Goal: Task Accomplishment & Management: Manage account settings

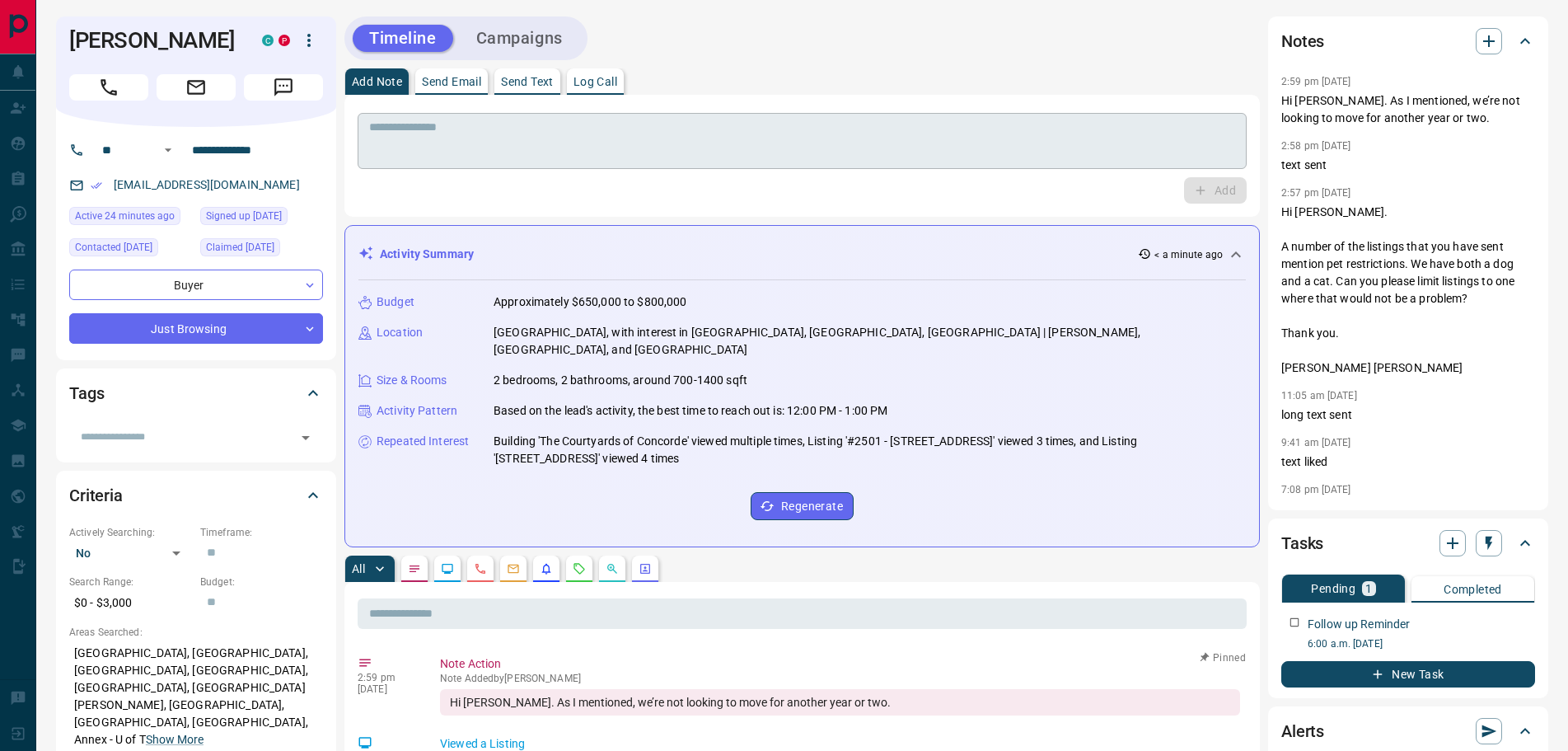
click at [407, 138] on textarea at bounding box center [802, 141] width 866 height 42
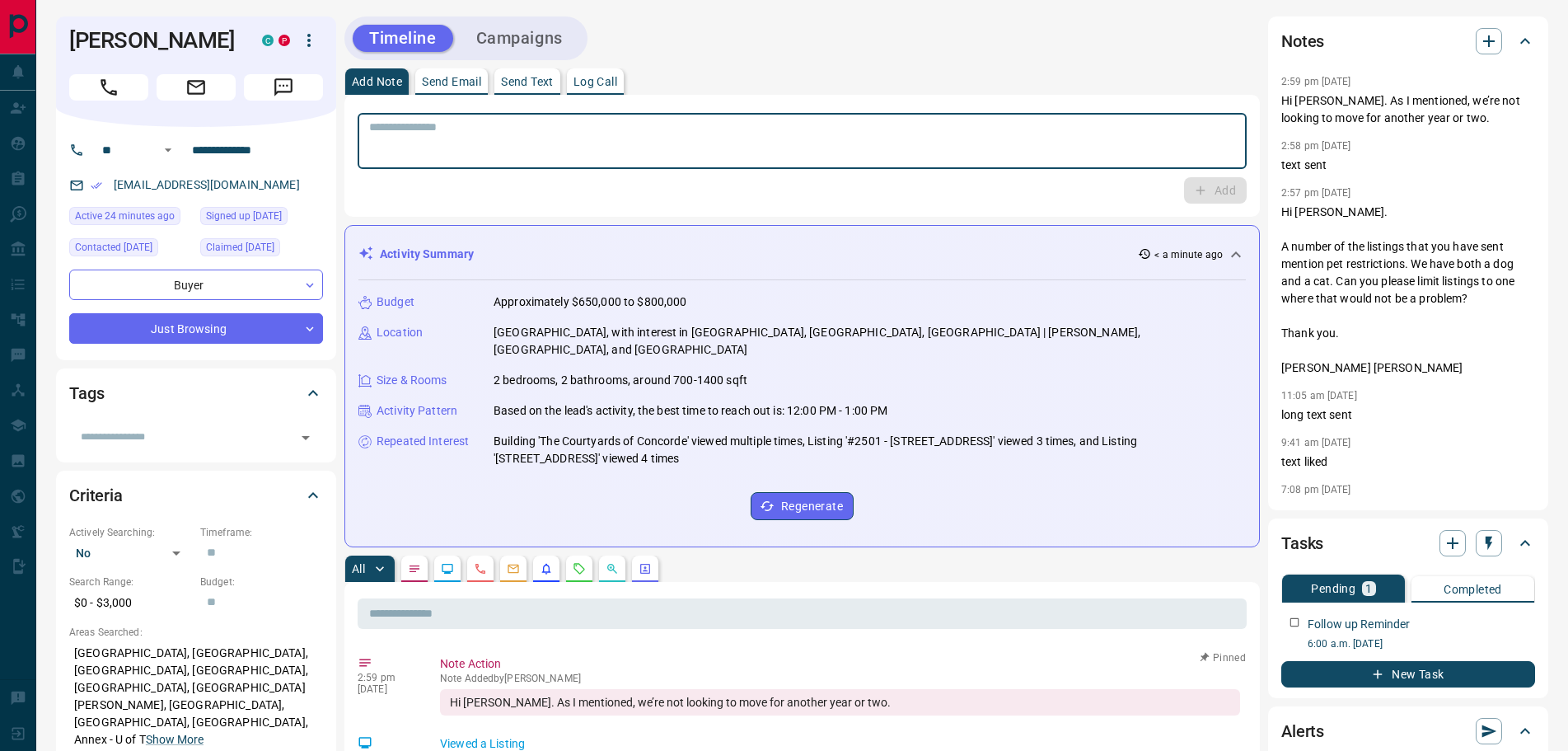
paste textarea "**********"
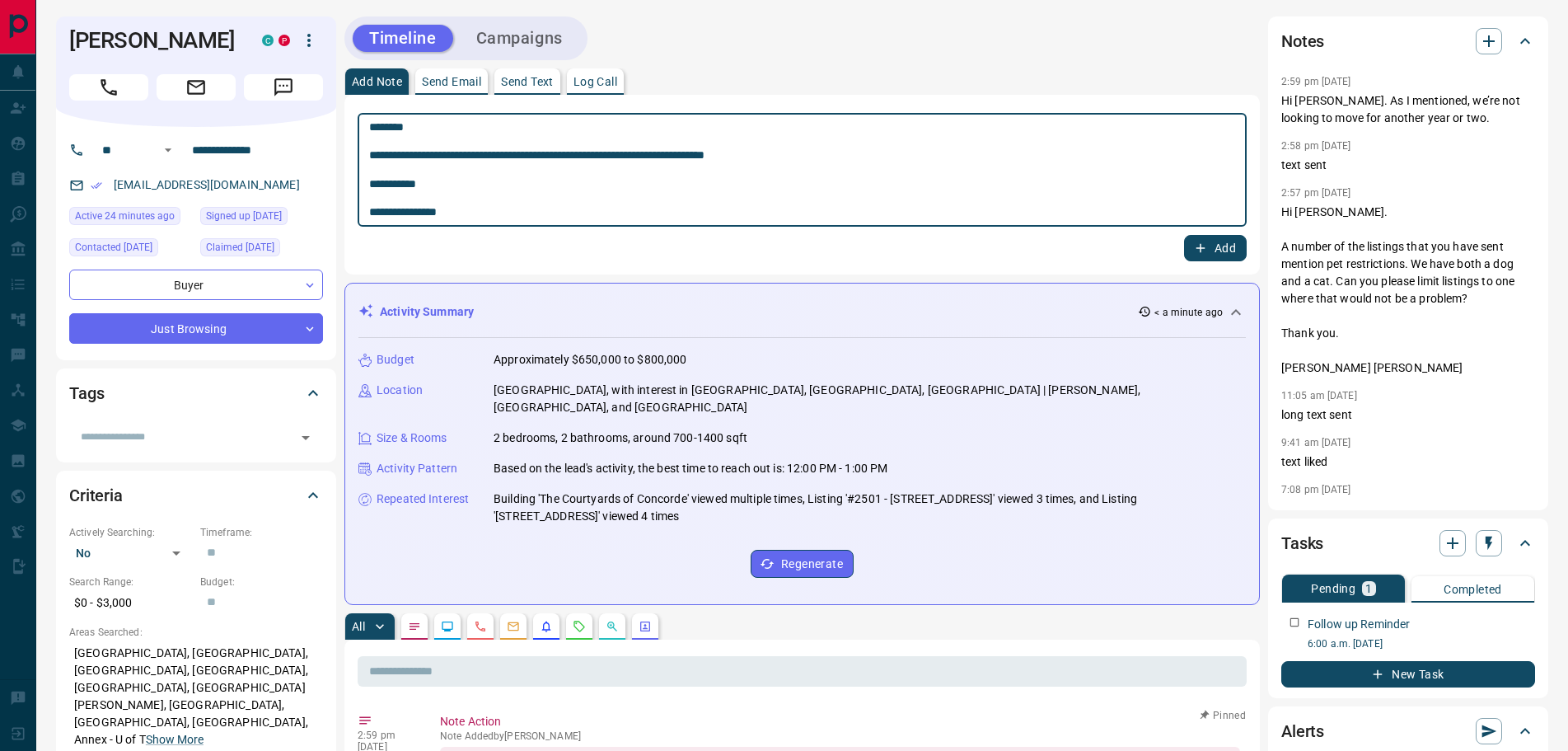
type textarea "**********"
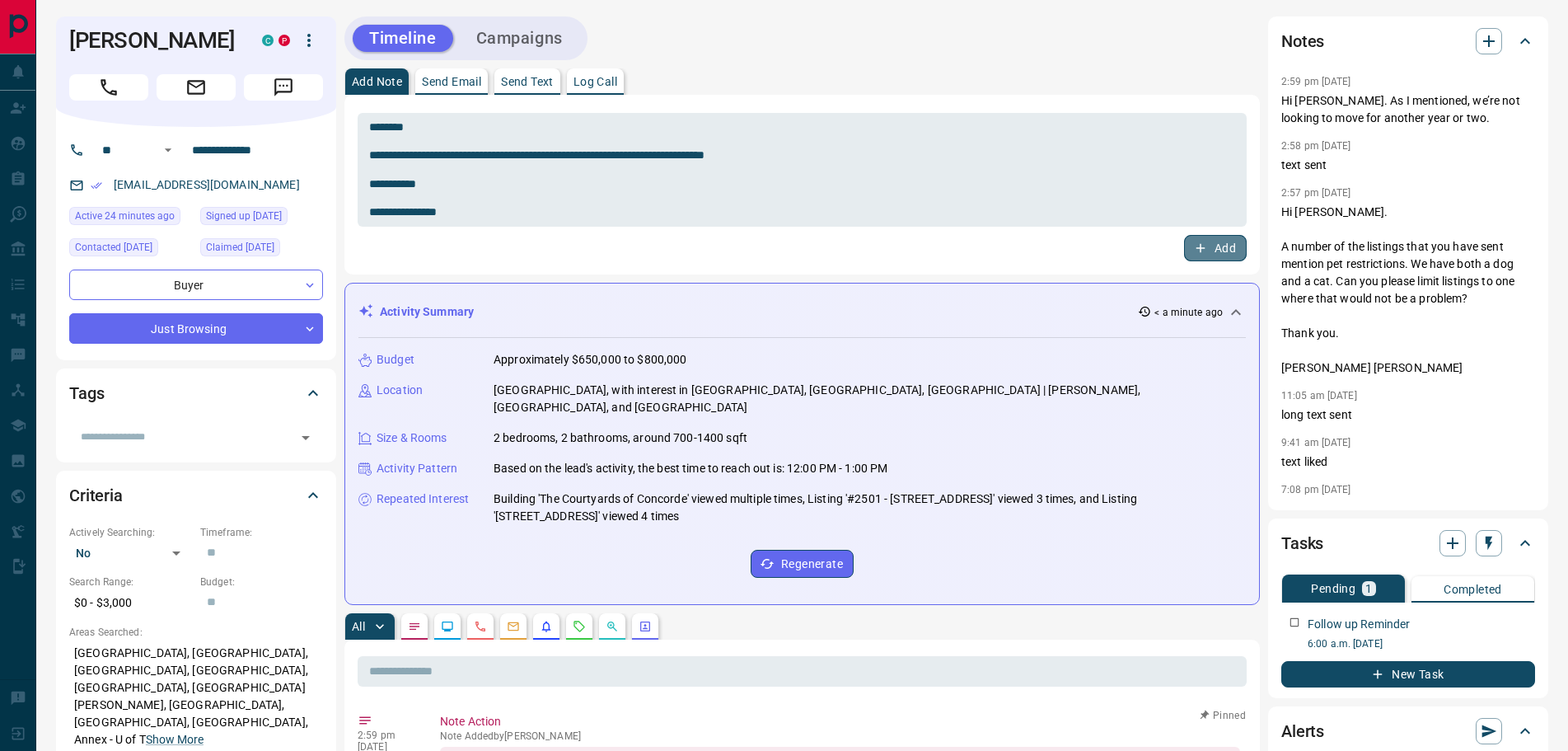
click at [1192, 247] on button "Add" at bounding box center [1214, 247] width 63 height 27
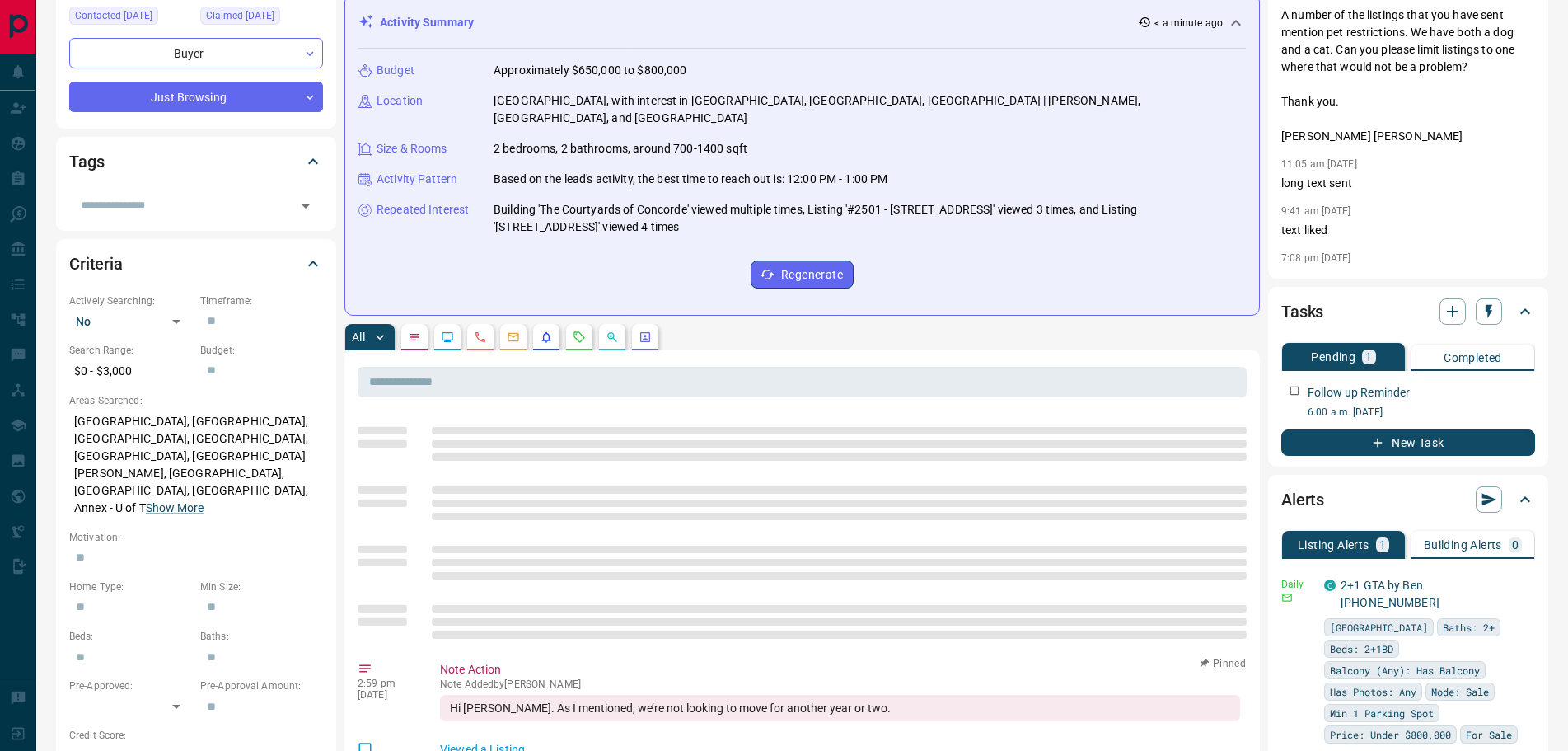
scroll to position [330, 0]
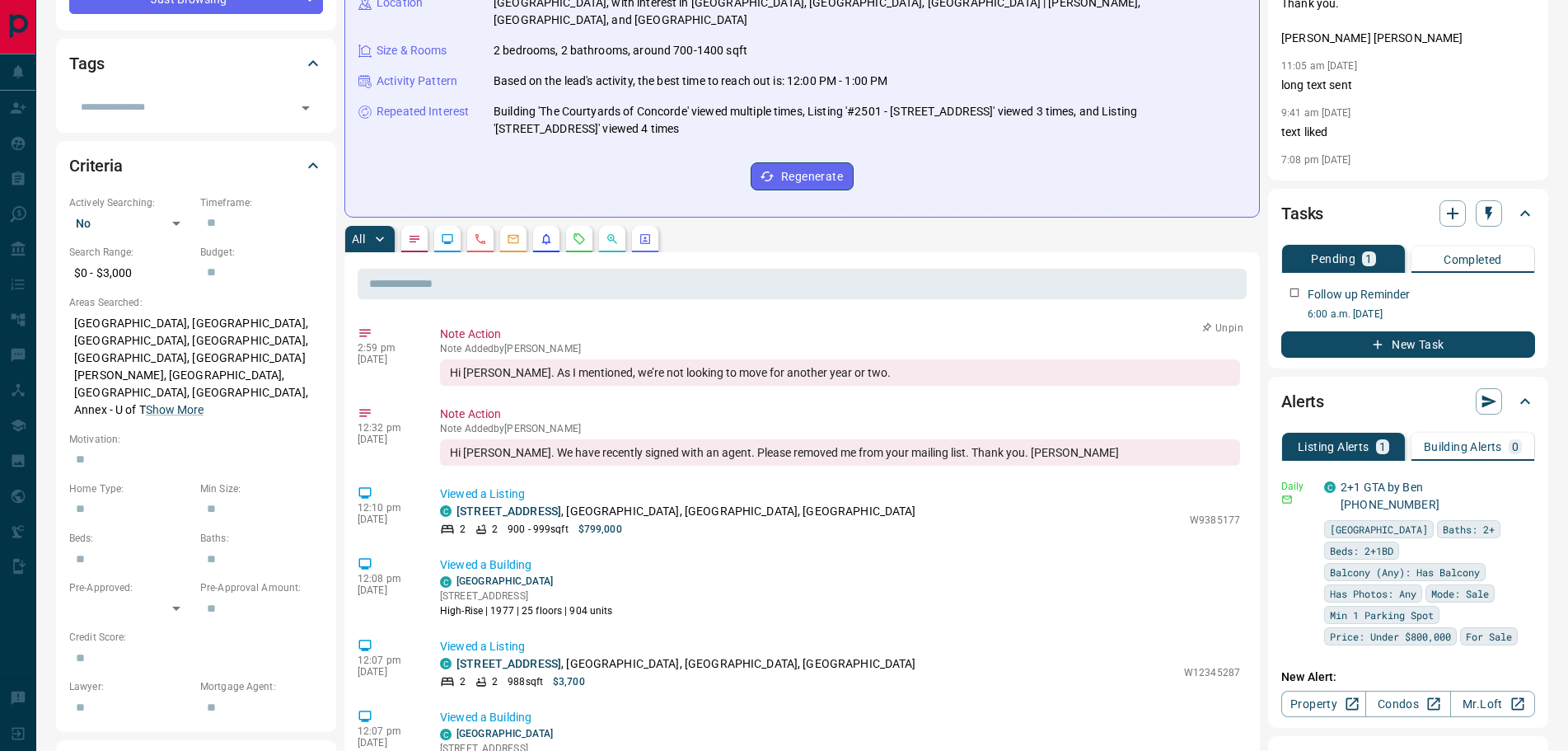
click at [1204, 321] on button "Unpin" at bounding box center [1222, 328] width 48 height 15
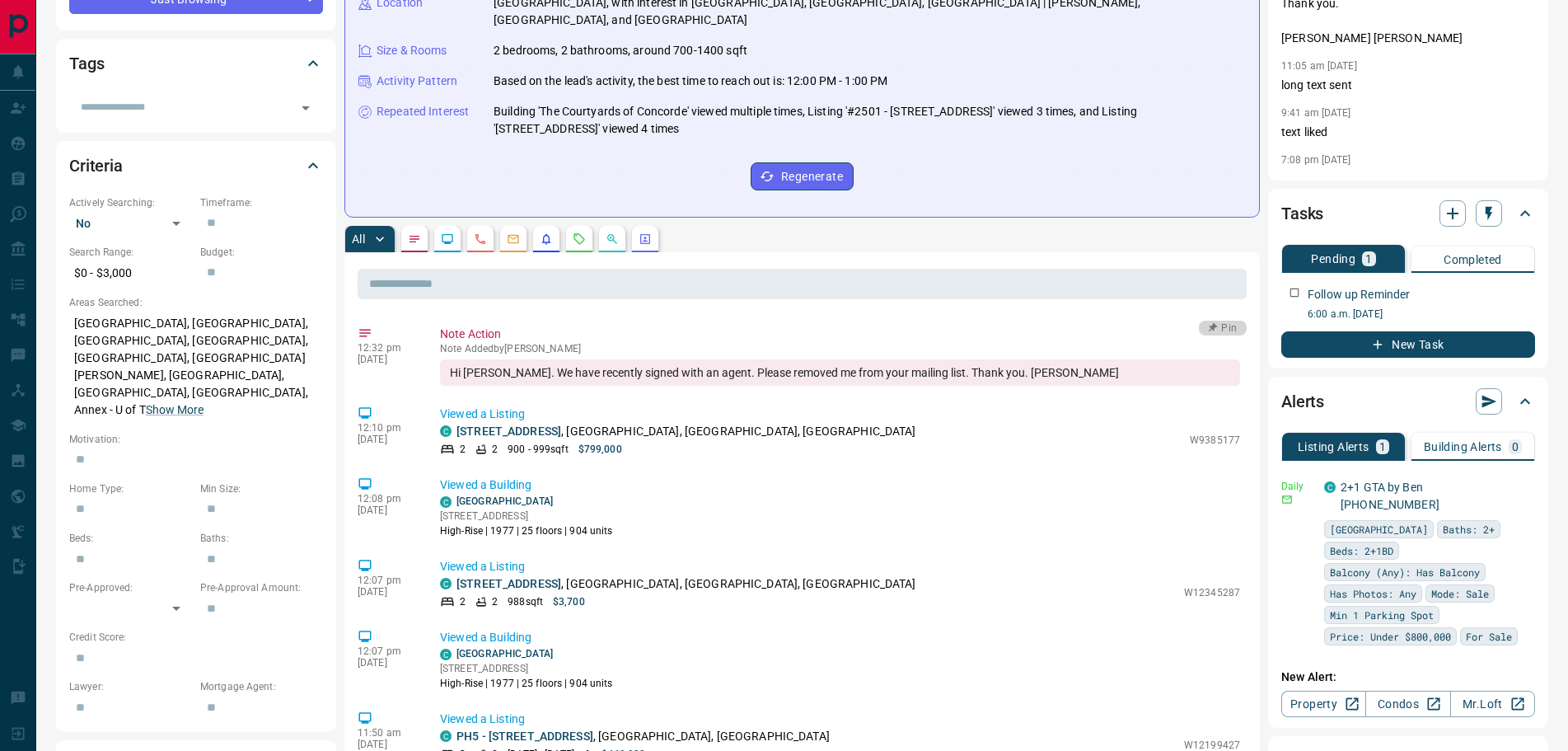
click at [1212, 321] on button "Pin" at bounding box center [1222, 328] width 48 height 15
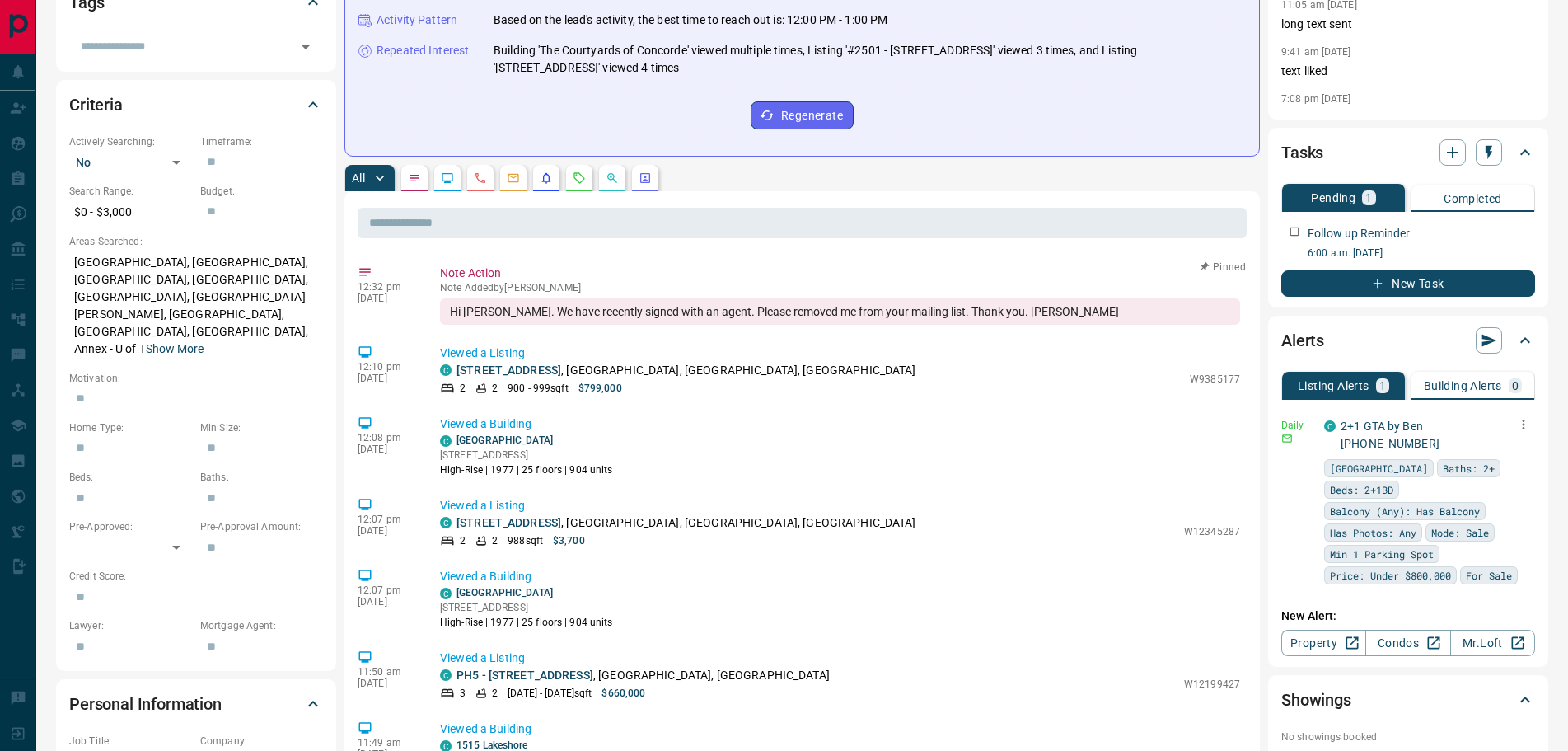
scroll to position [577, 0]
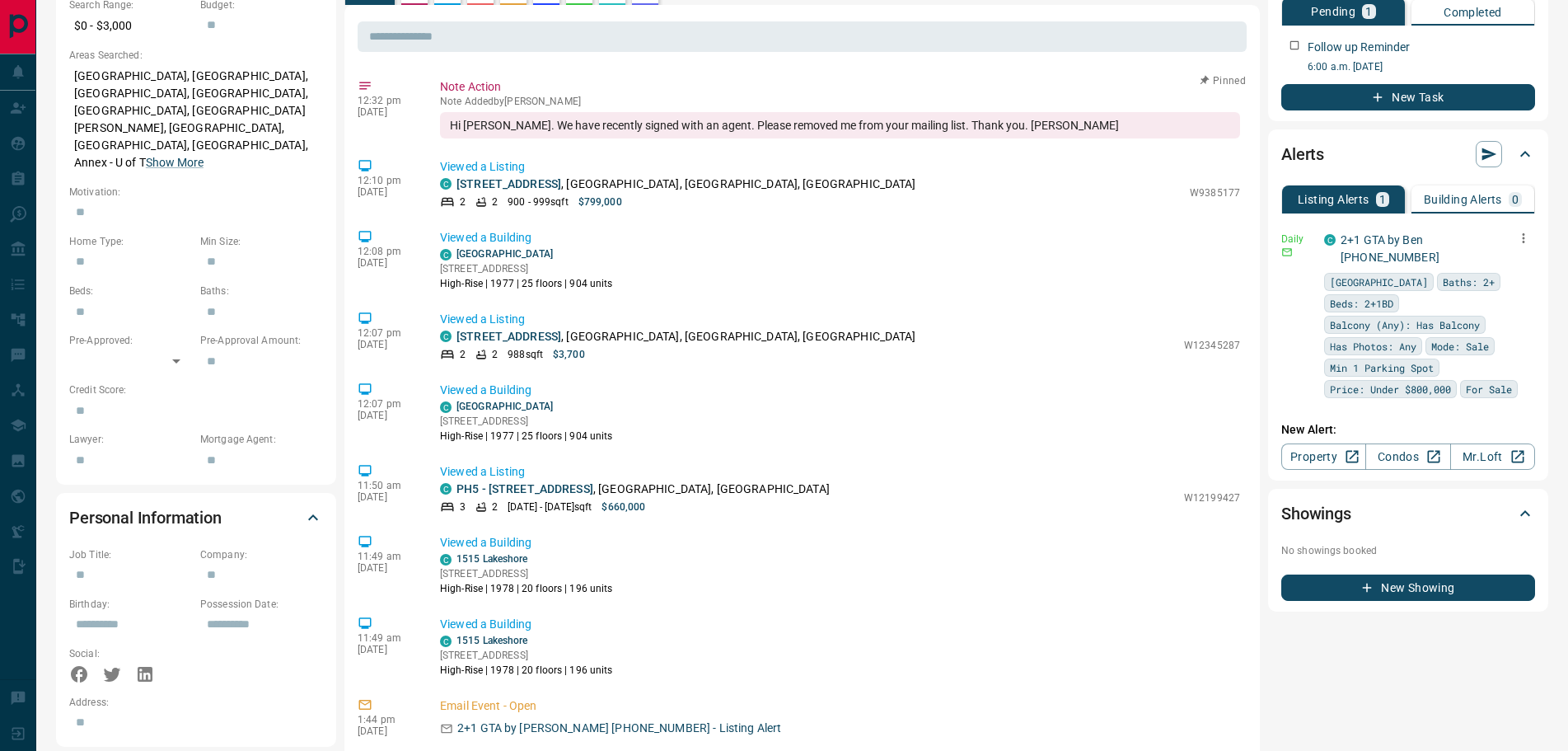
click at [1520, 236] on icon "button" at bounding box center [1523, 237] width 15 height 15
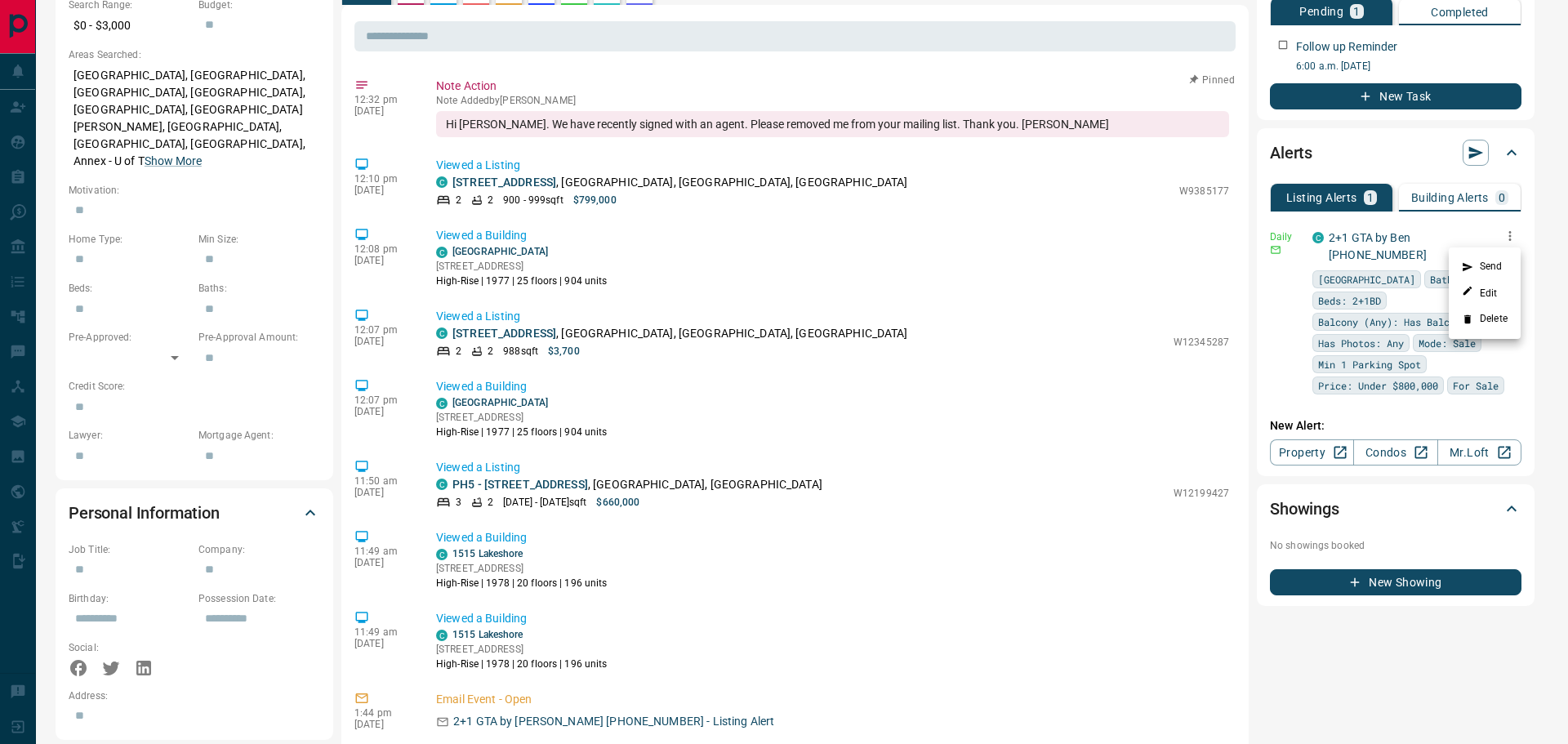
click at [1481, 321] on li "Delete" at bounding box center [1484, 319] width 72 height 27
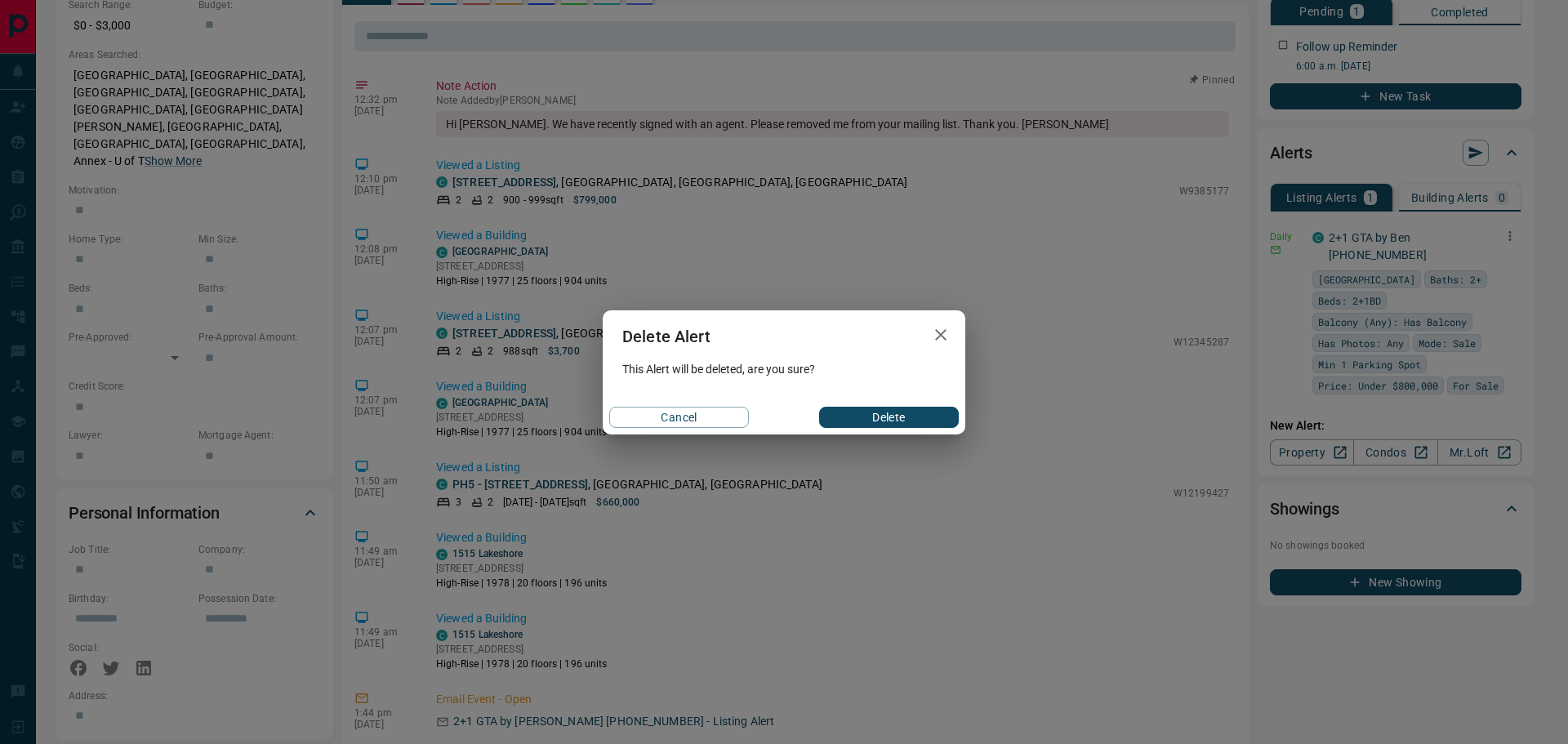
click at [914, 409] on button "Delete" at bounding box center [889, 417] width 140 height 22
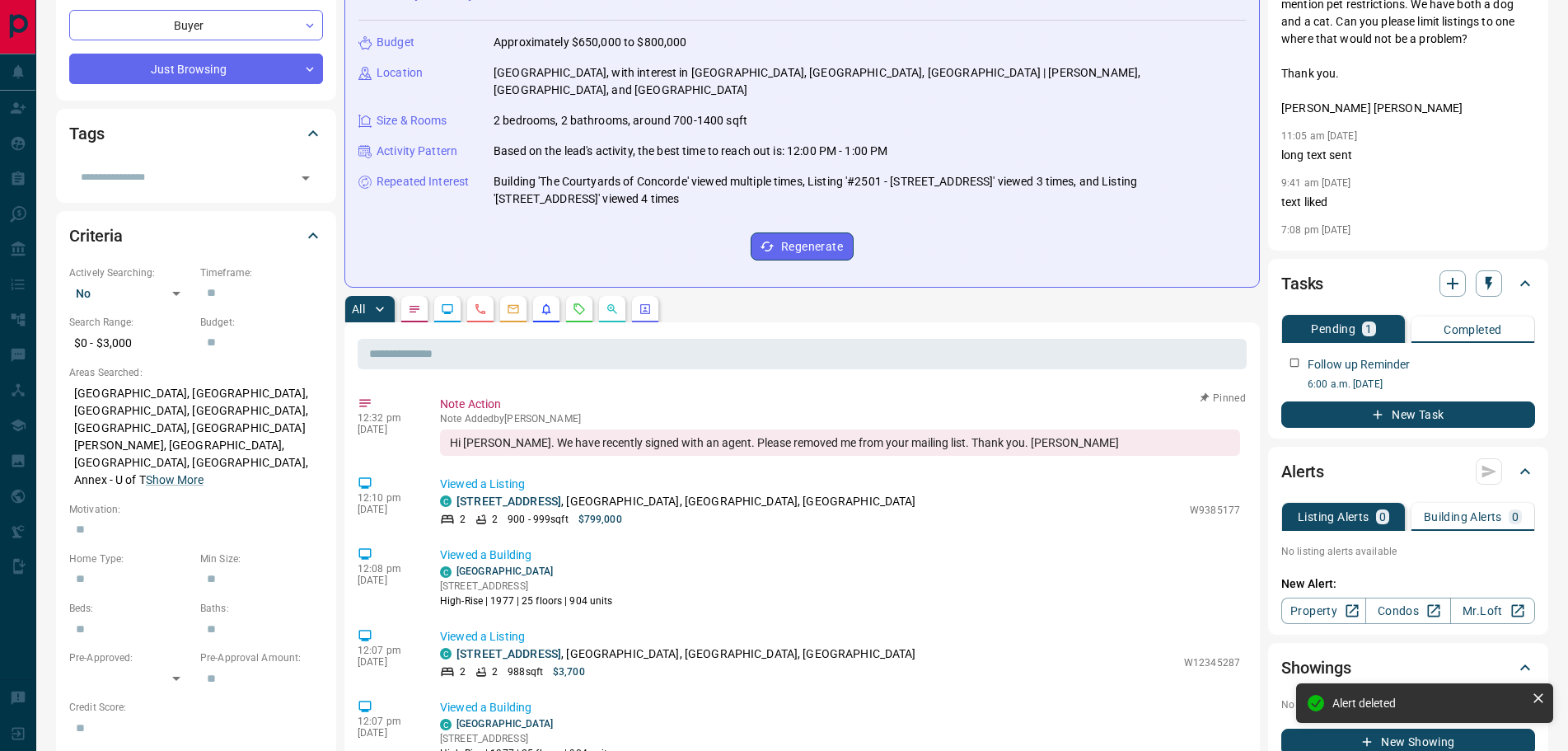
scroll to position [165, 0]
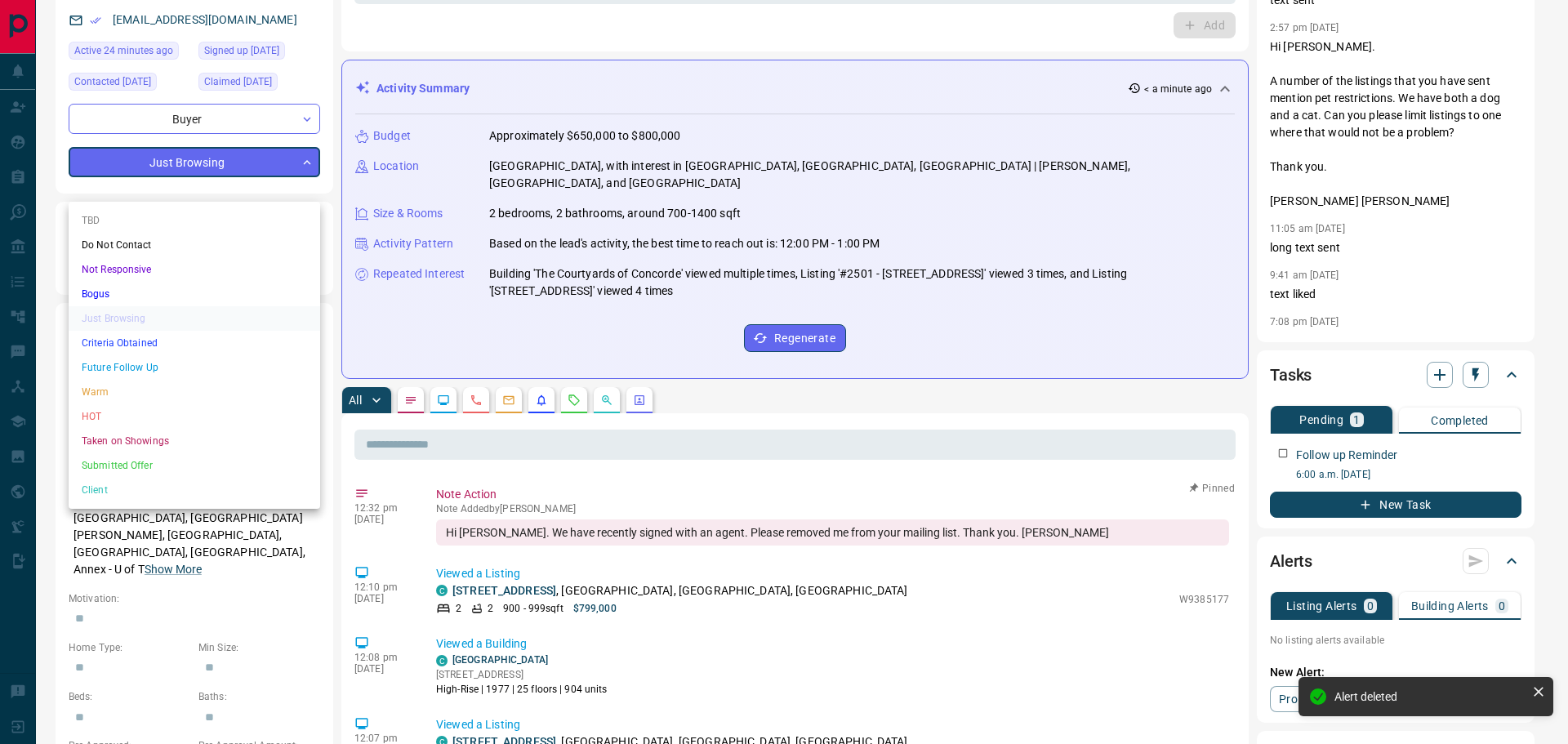
click at [122, 272] on li "Not Responsive" at bounding box center [195, 269] width 252 height 25
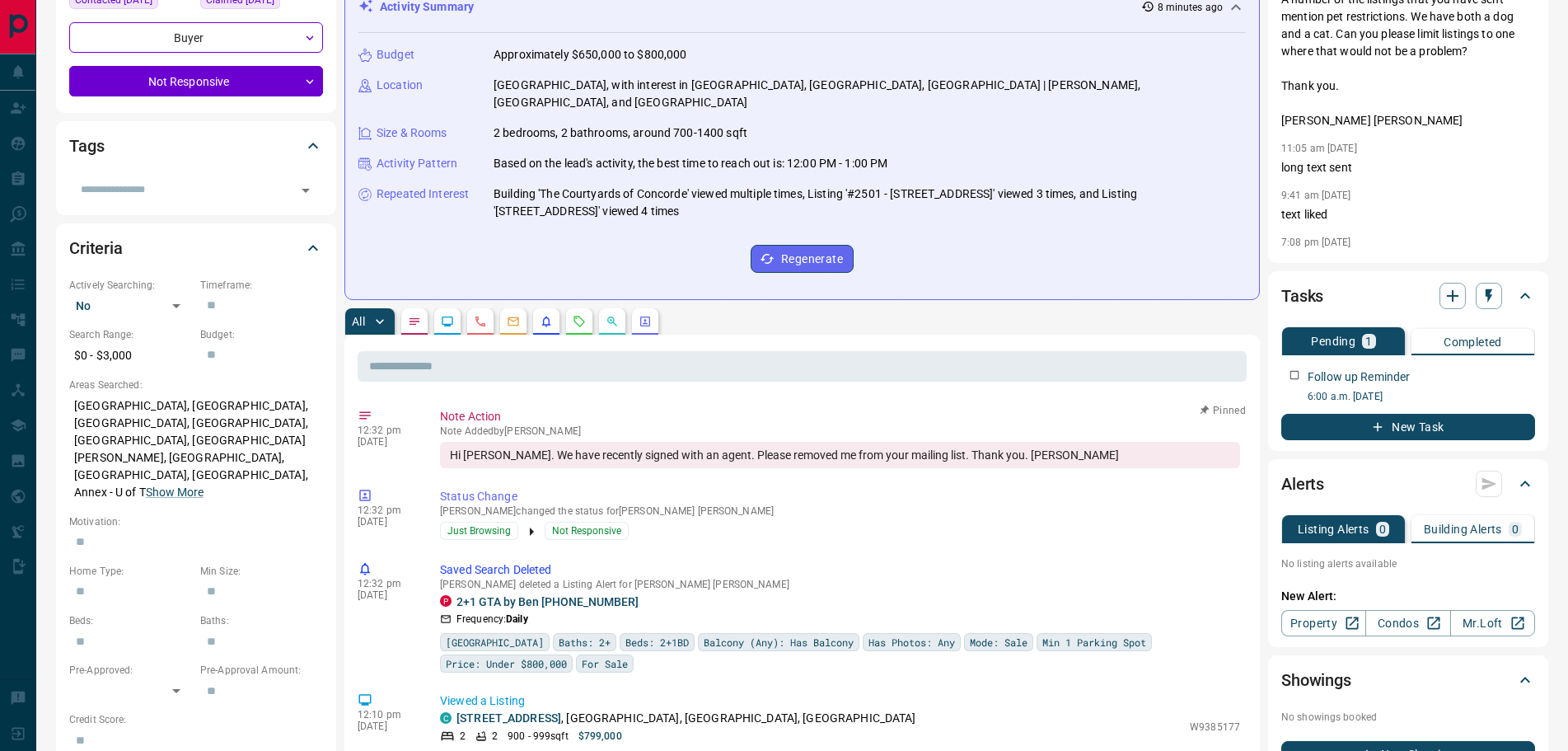
scroll to position [82, 0]
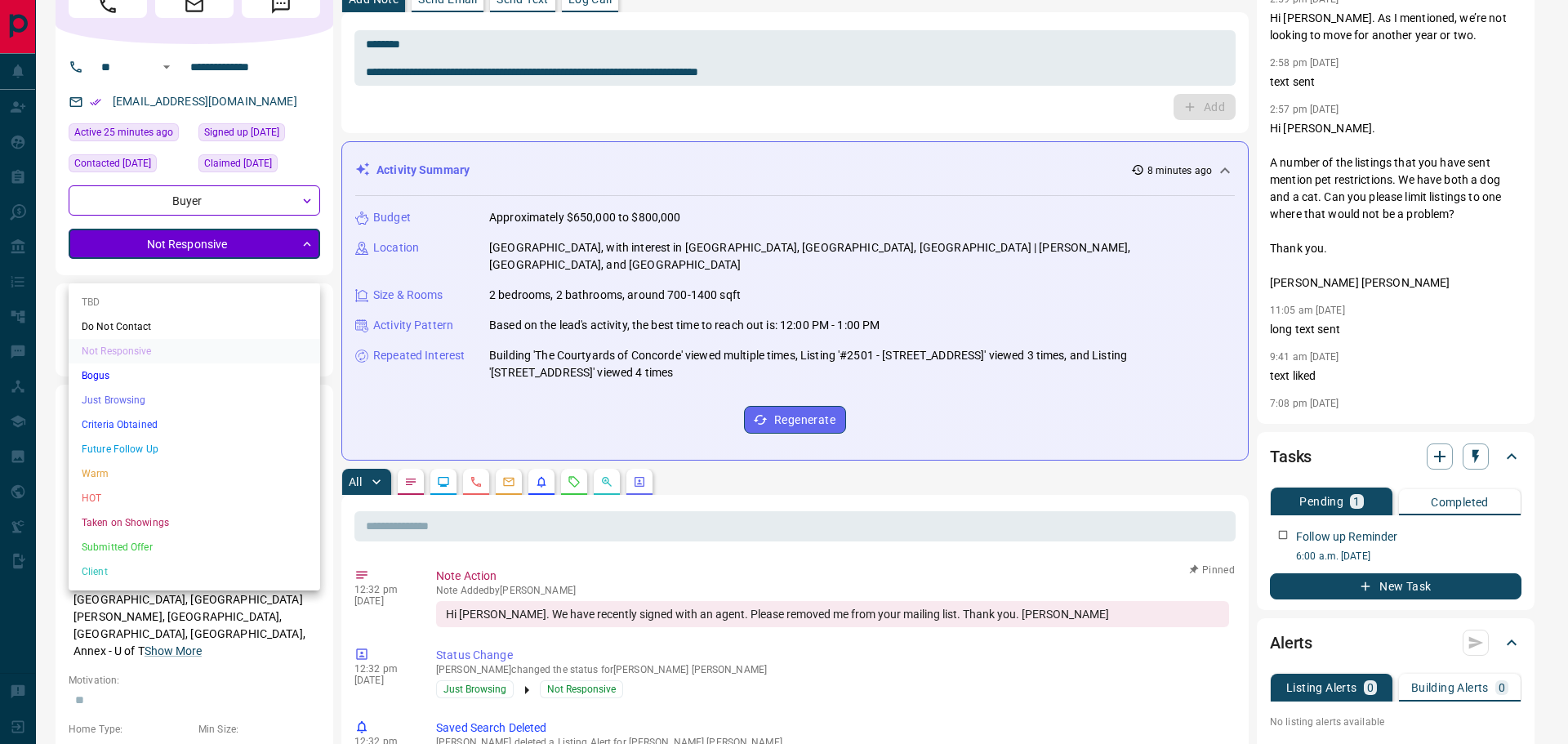
click at [136, 324] on li "Do Not Contact" at bounding box center [195, 326] width 252 height 25
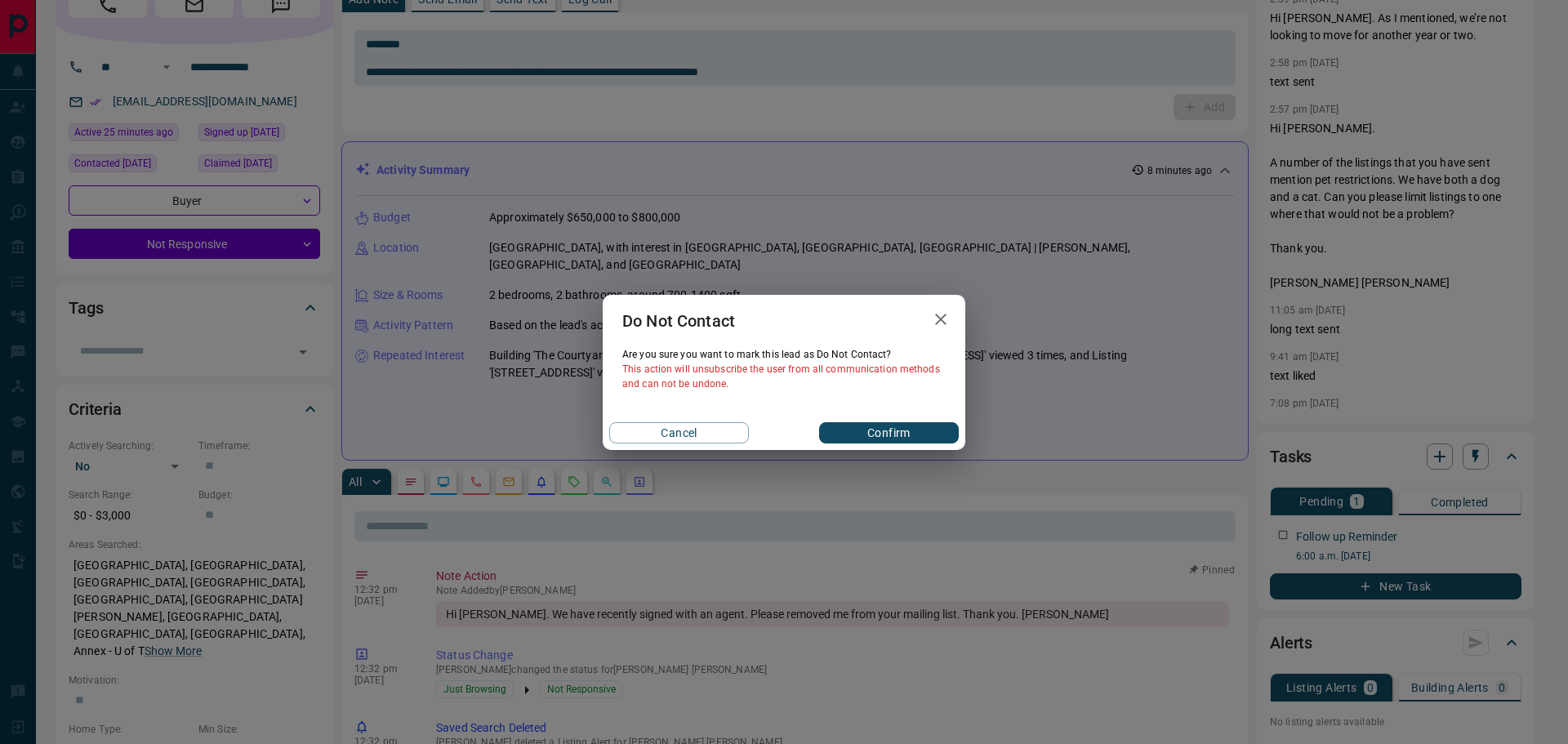
click at [876, 425] on button "Confirm" at bounding box center [889, 433] width 140 height 22
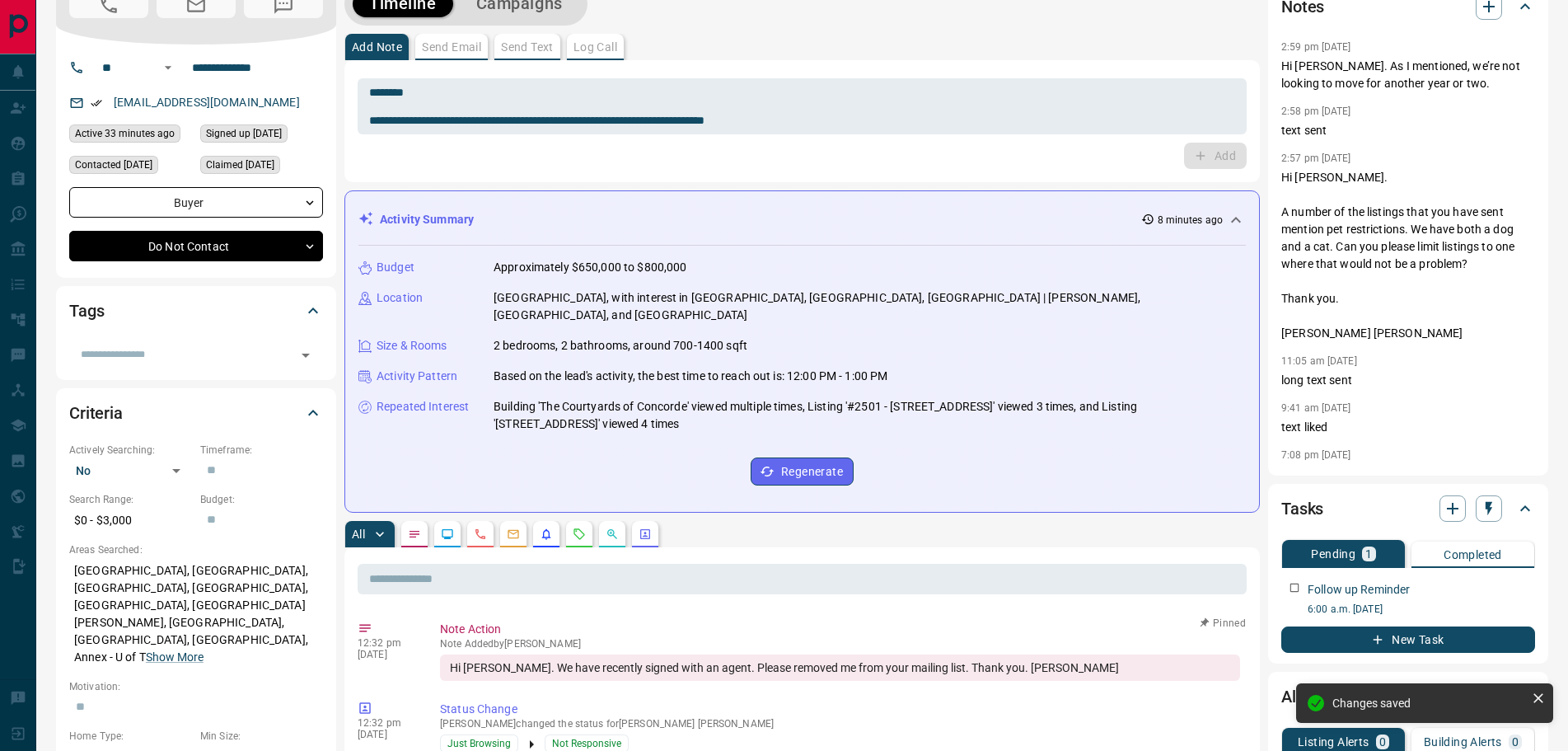
type input "*"
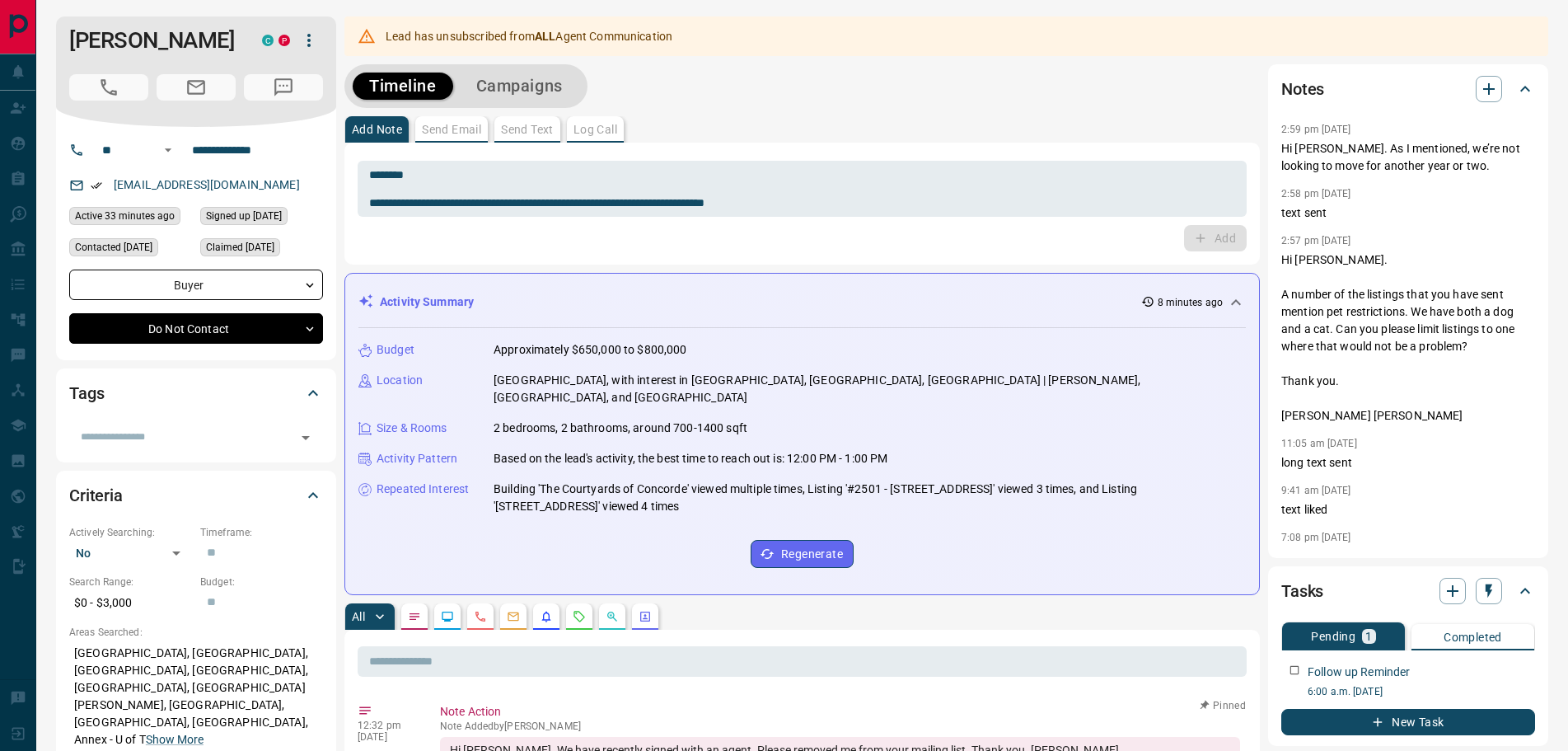
scroll to position [247, 0]
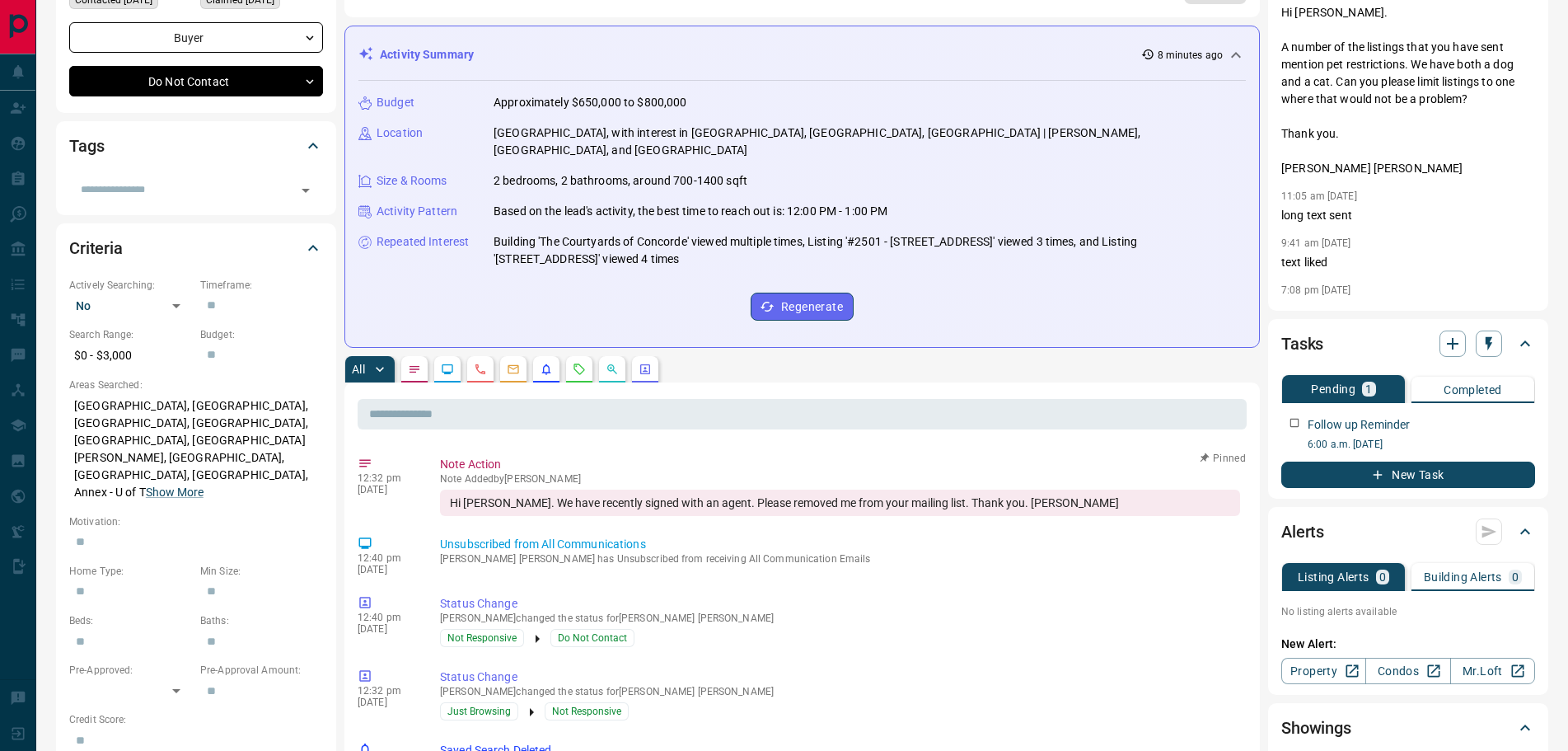
click at [414, 356] on button "button" at bounding box center [414, 369] width 27 height 27
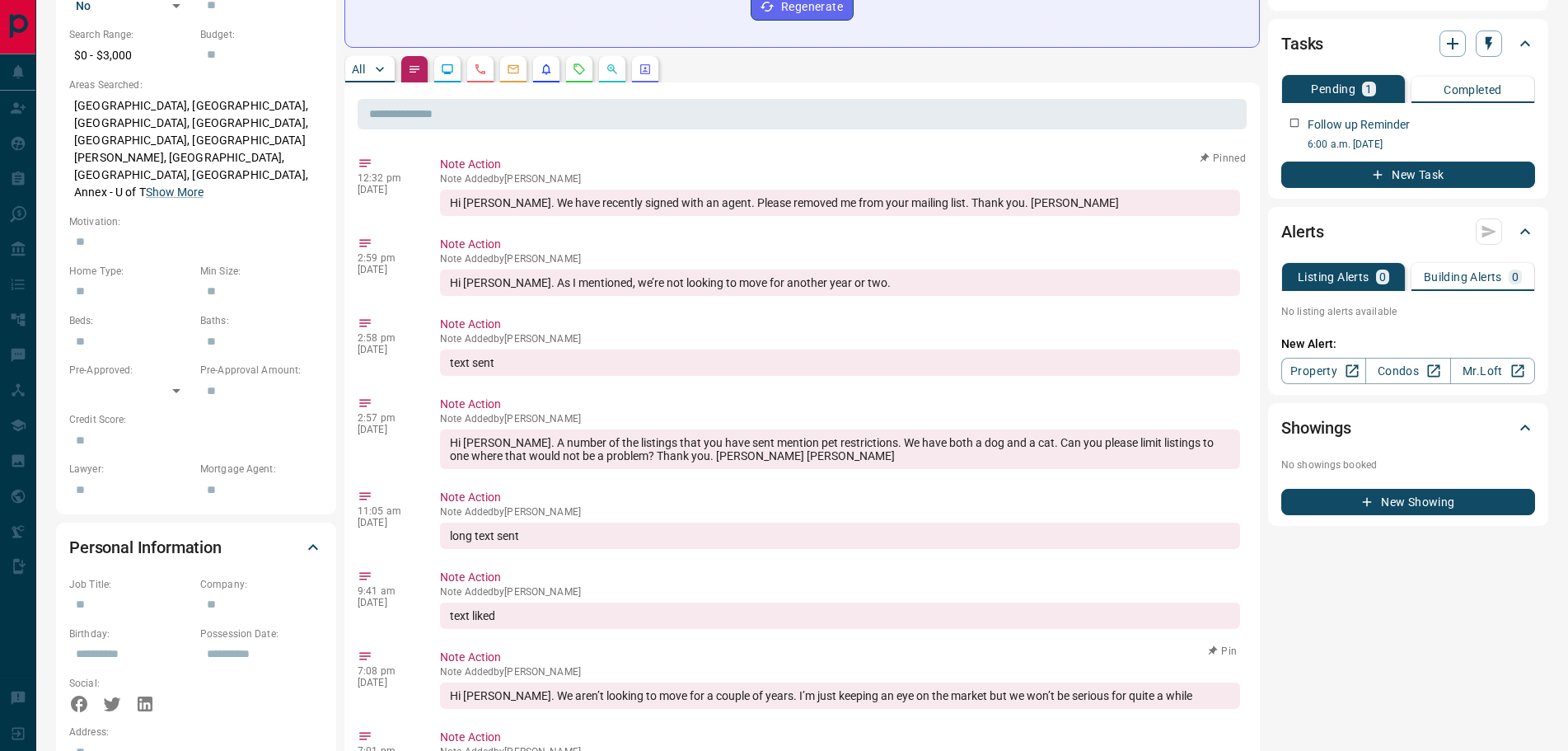
scroll to position [540, 0]
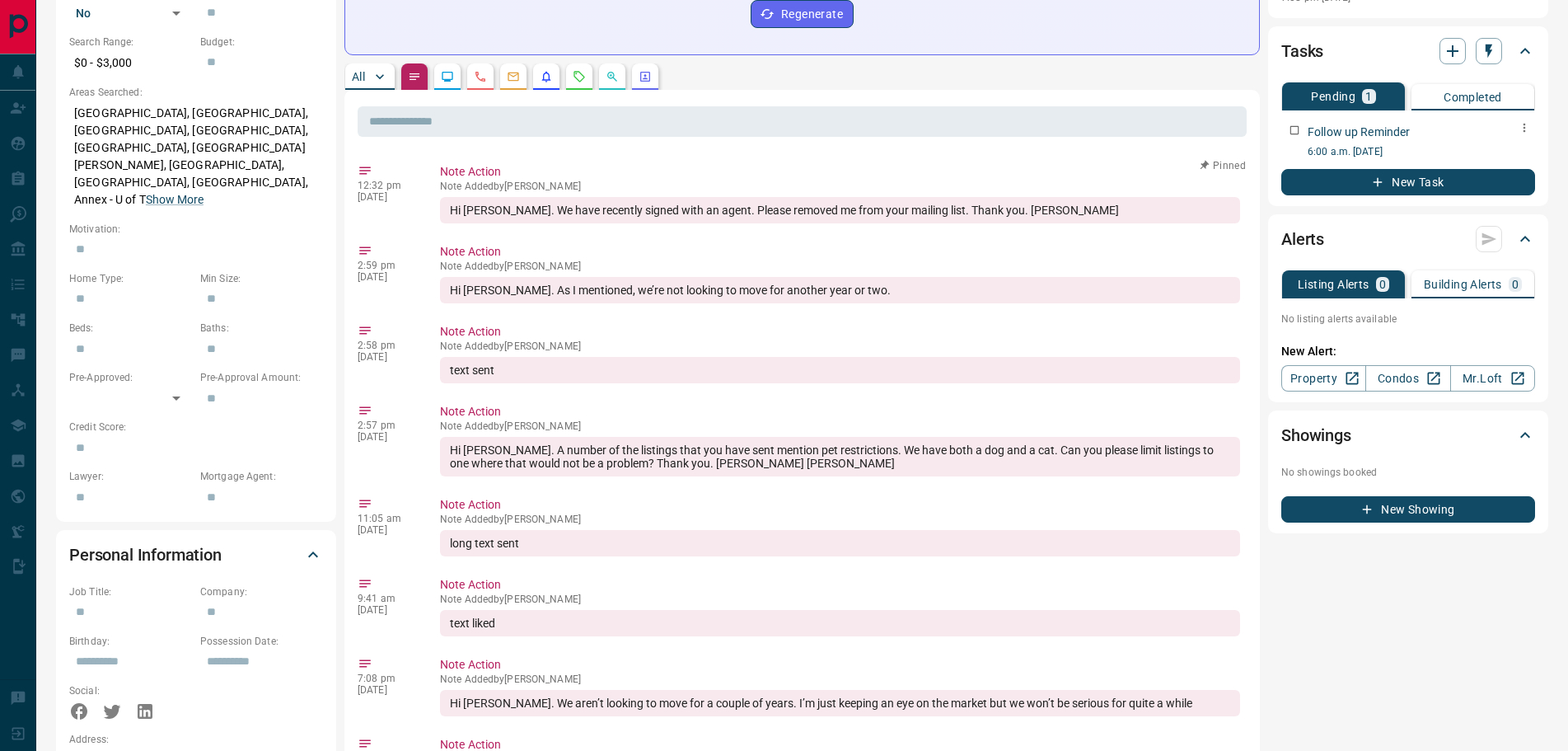
click at [1526, 132] on icon "button" at bounding box center [1524, 127] width 13 height 13
click at [1508, 187] on li "Delete" at bounding box center [1497, 184] width 72 height 25
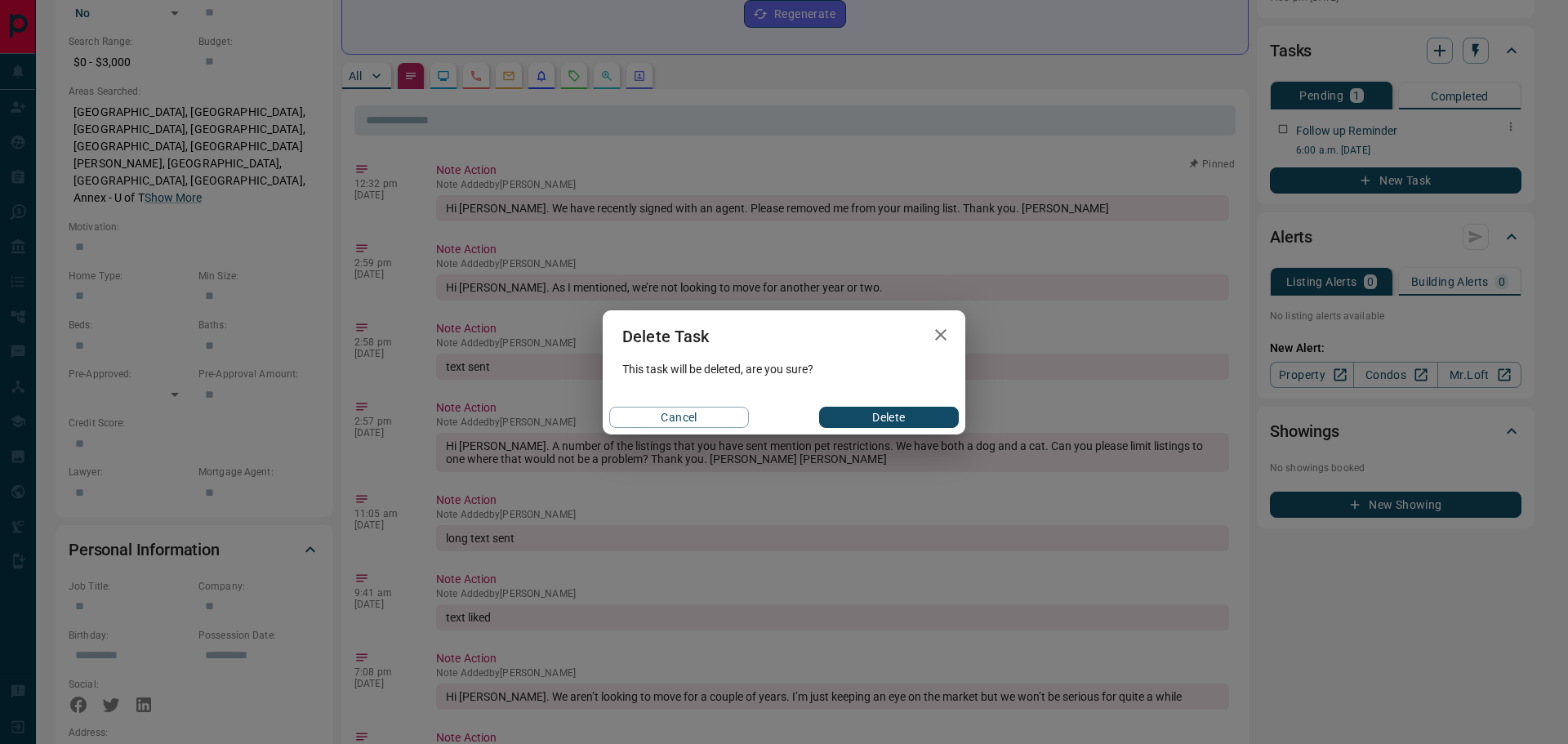
click at [907, 415] on button "Delete" at bounding box center [889, 417] width 140 height 22
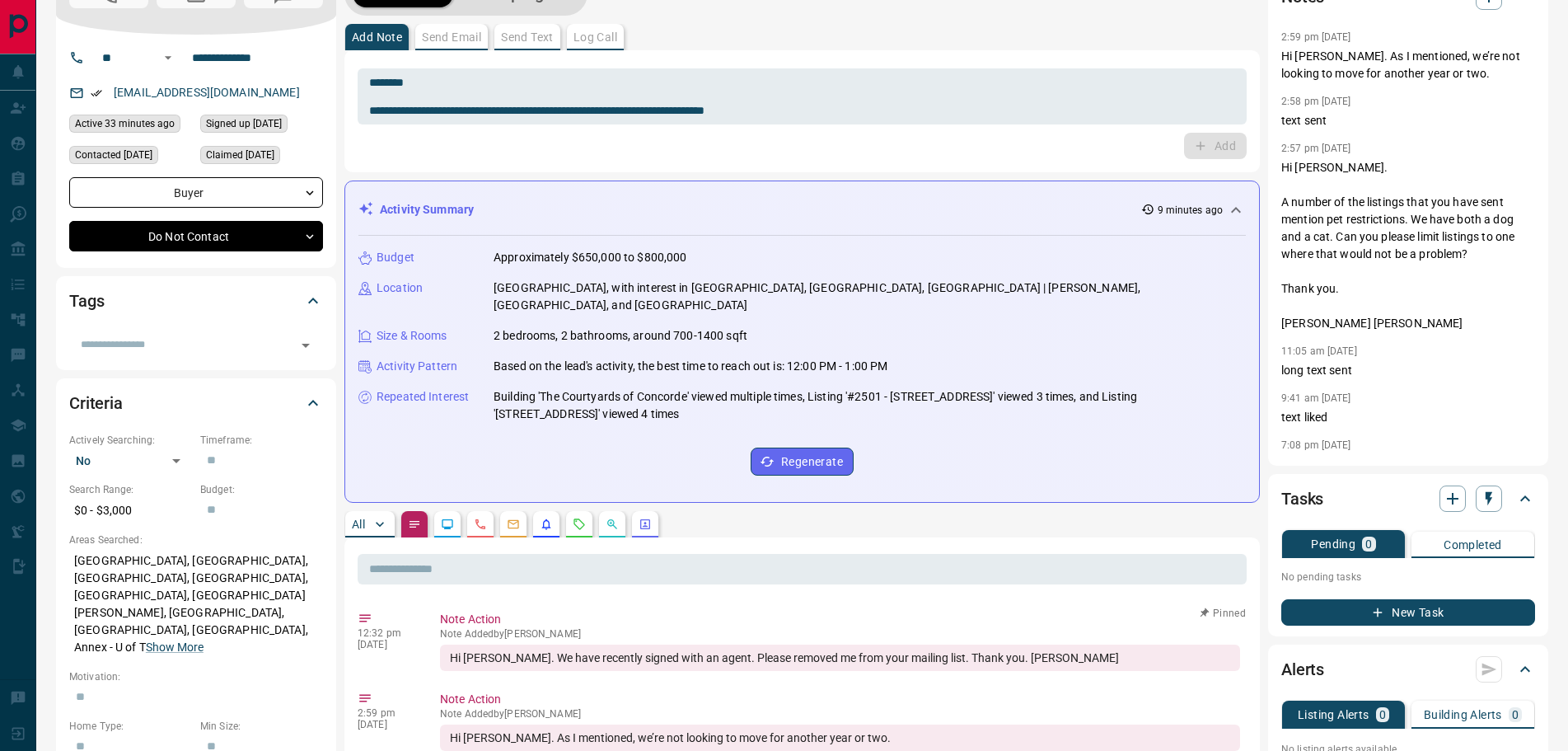
scroll to position [165, 0]
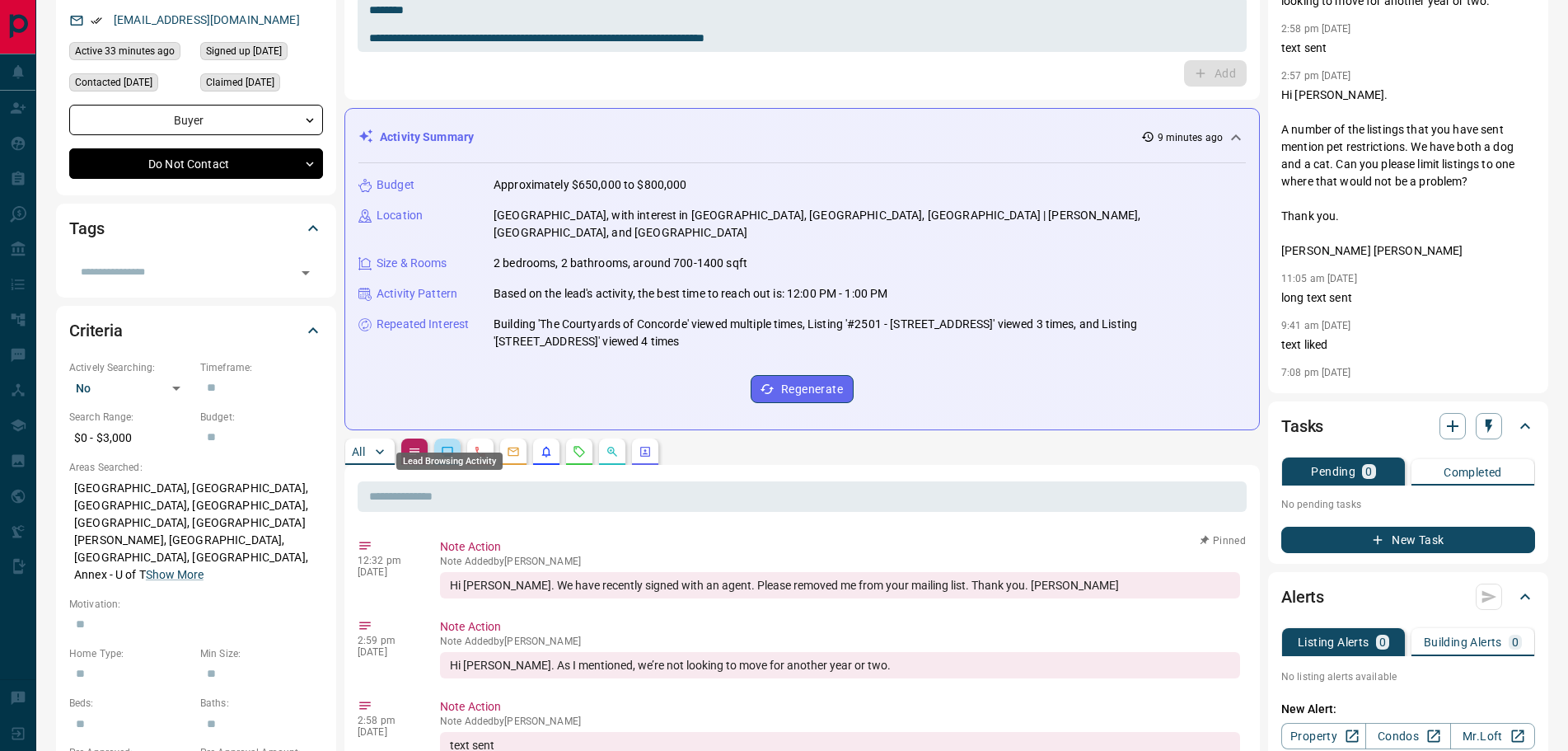
click at [449, 445] on icon "Lead Browsing Activity" at bounding box center [447, 451] width 13 height 13
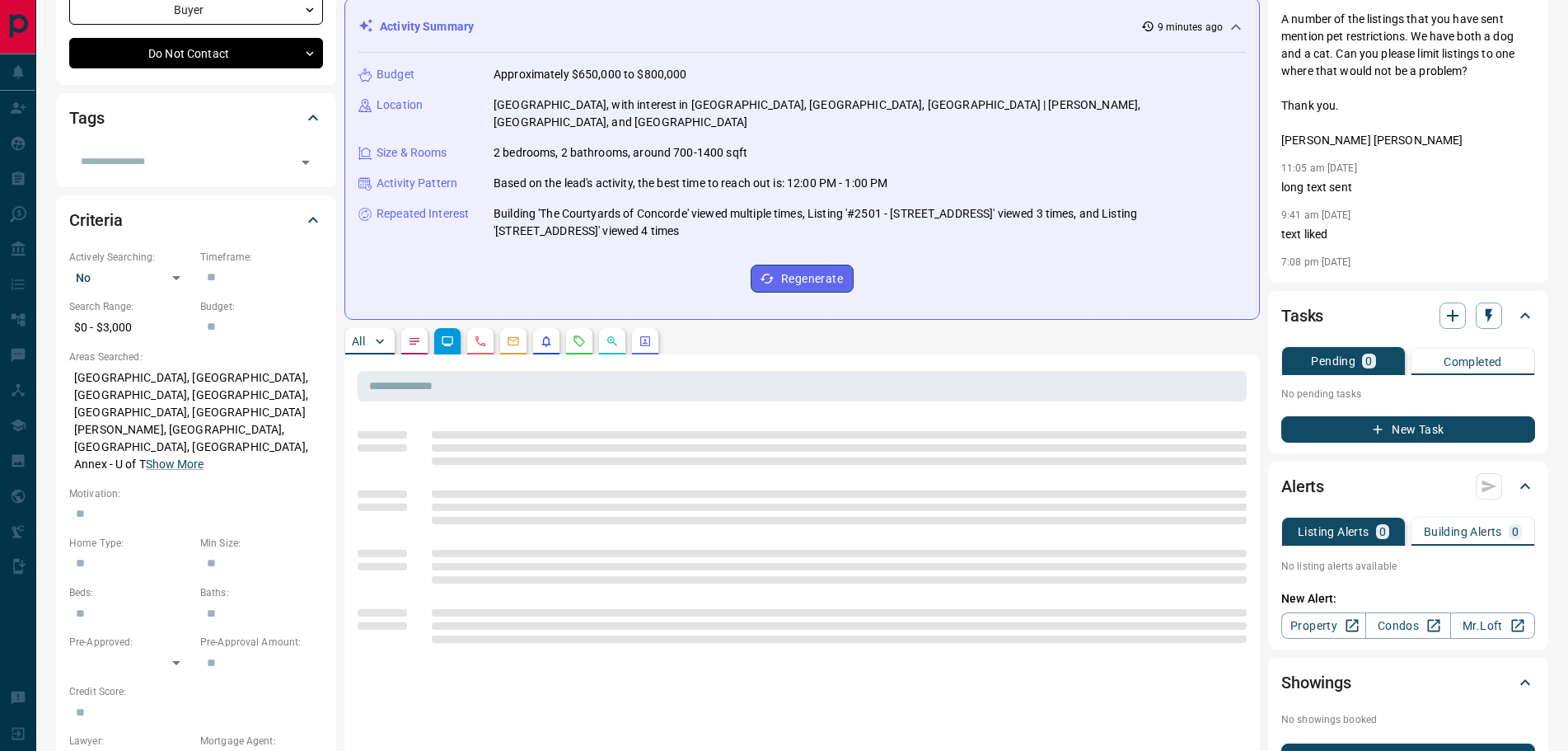
scroll to position [412, 0]
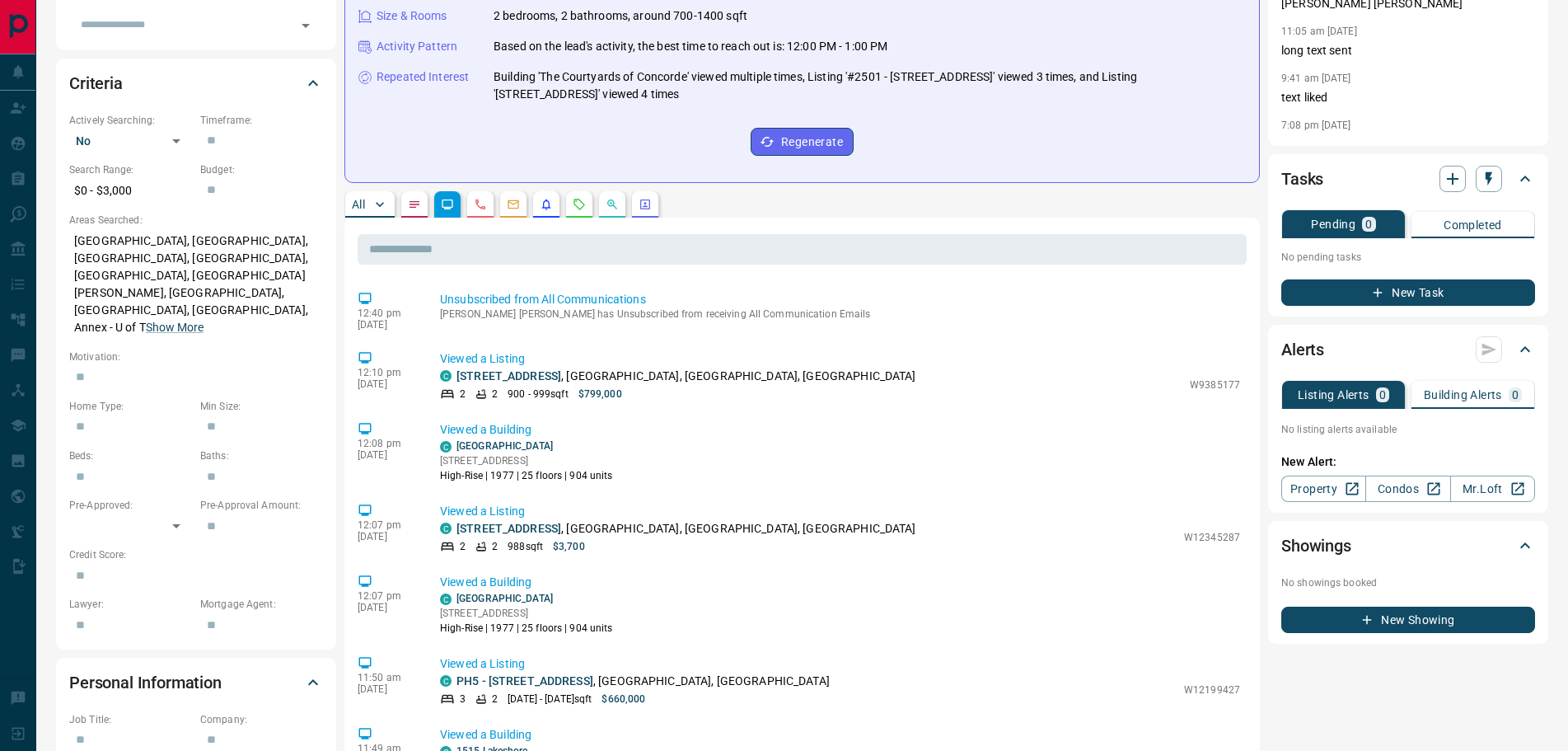
click at [1443, 392] on p "Building Alerts" at bounding box center [1463, 395] width 78 height 12
click at [1346, 394] on p "Listing Alerts" at bounding box center [1334, 395] width 71 height 12
